Goal: Task Accomplishment & Management: Manage account settings

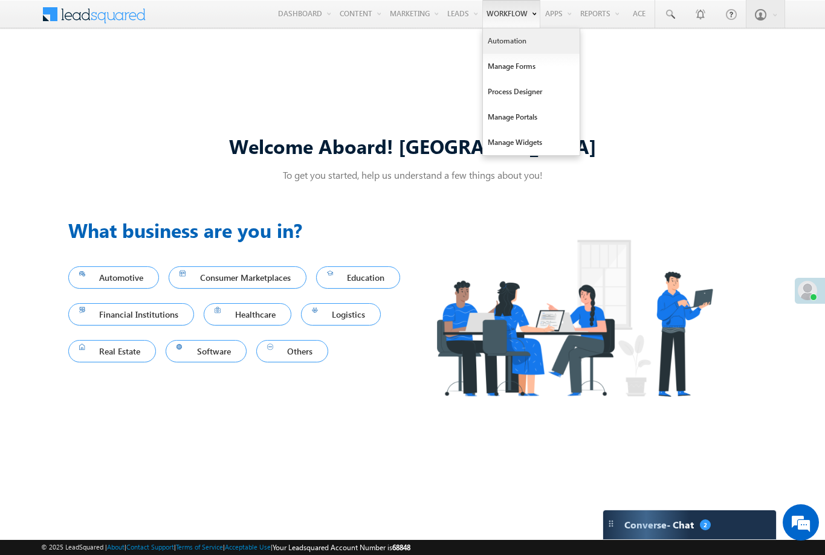
click at [502, 40] on link "Automation" at bounding box center [531, 40] width 97 height 25
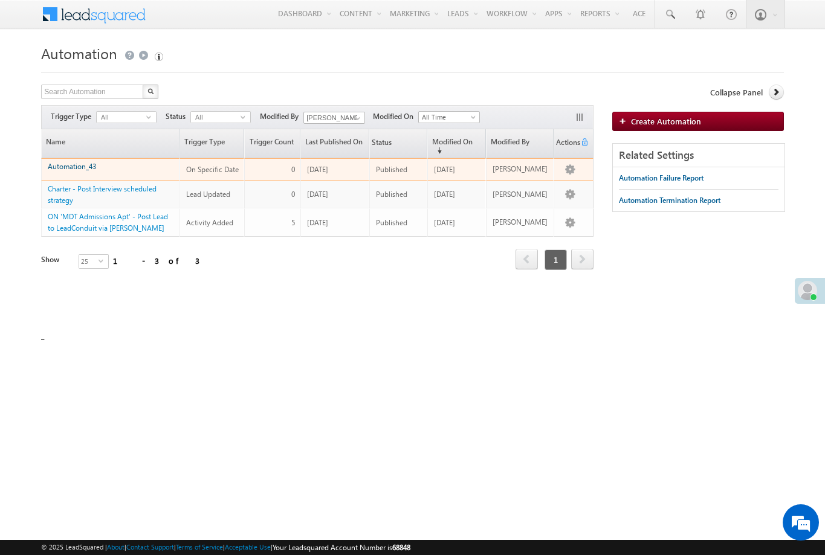
click at [79, 164] on link "Automation_43" at bounding box center [72, 166] width 48 height 9
